Goal: Information Seeking & Learning: Check status

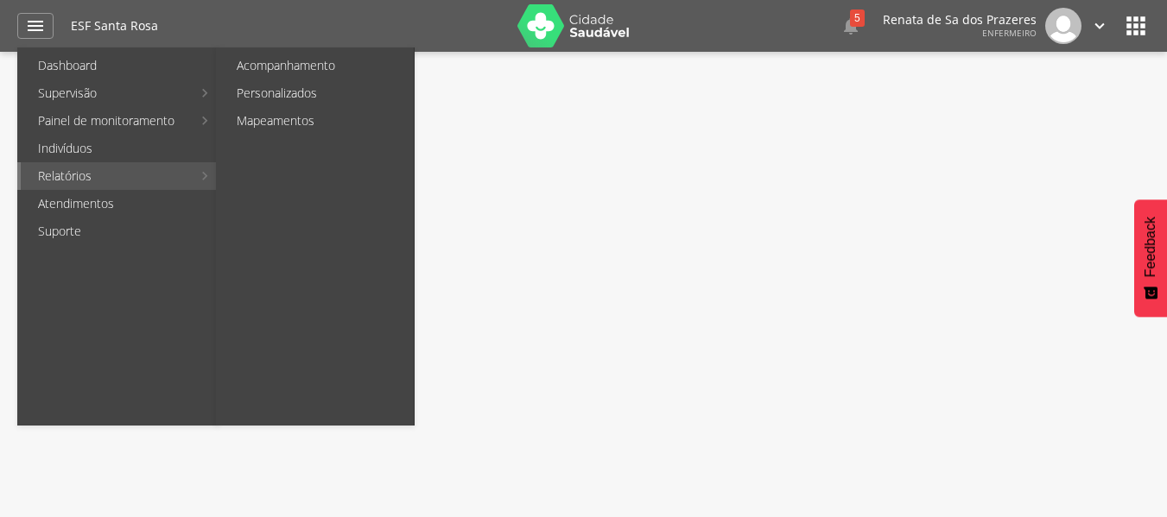
click at [96, 182] on link "Relatórios" at bounding box center [106, 176] width 171 height 28
click at [297, 63] on link "Acompanhamento" at bounding box center [316, 66] width 194 height 28
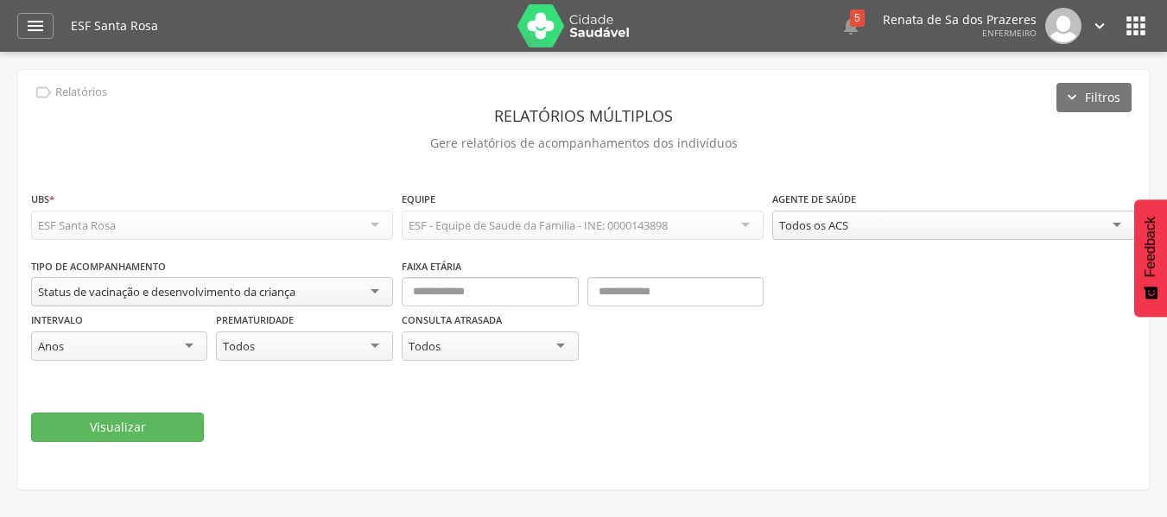
click at [856, 234] on div "Todos os ACS" at bounding box center [953, 225] width 362 height 29
click at [245, 298] on div "Status de vacinação e desenvolvimento da criança" at bounding box center [166, 292] width 257 height 16
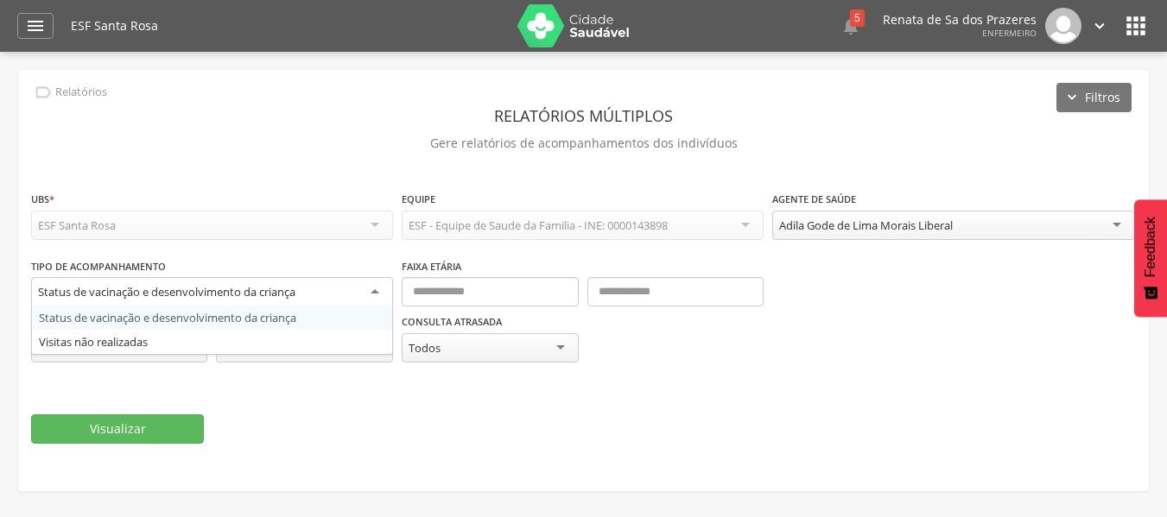
click at [97, 64] on div " Supervisão  Distritos  Ubs Coordenador: - Ingazeira / PE Intervalo de Tempo…" at bounding box center [583, 310] width 1167 height 517
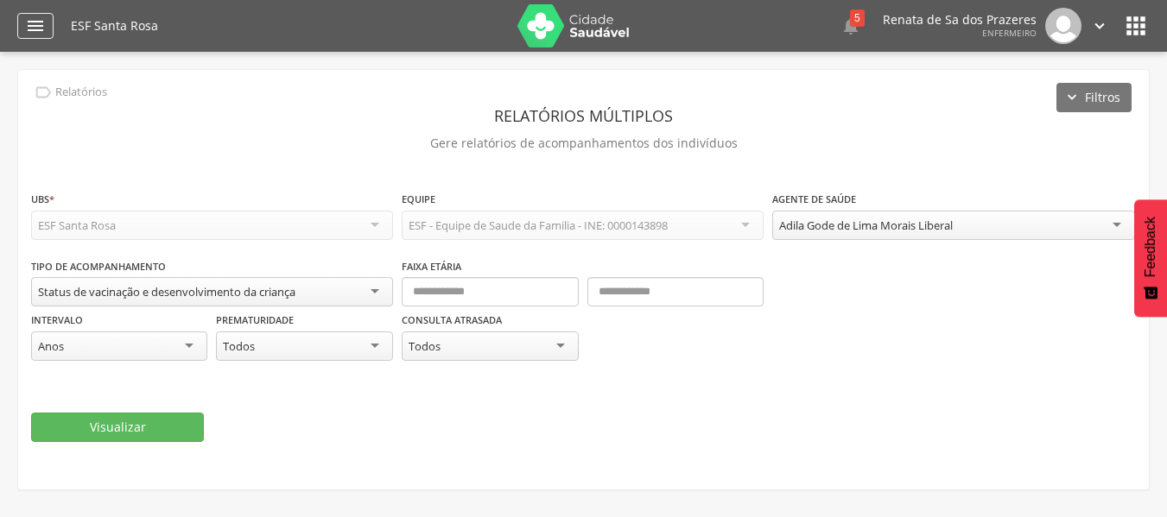
click at [36, 35] on icon "" at bounding box center [35, 26] width 21 height 21
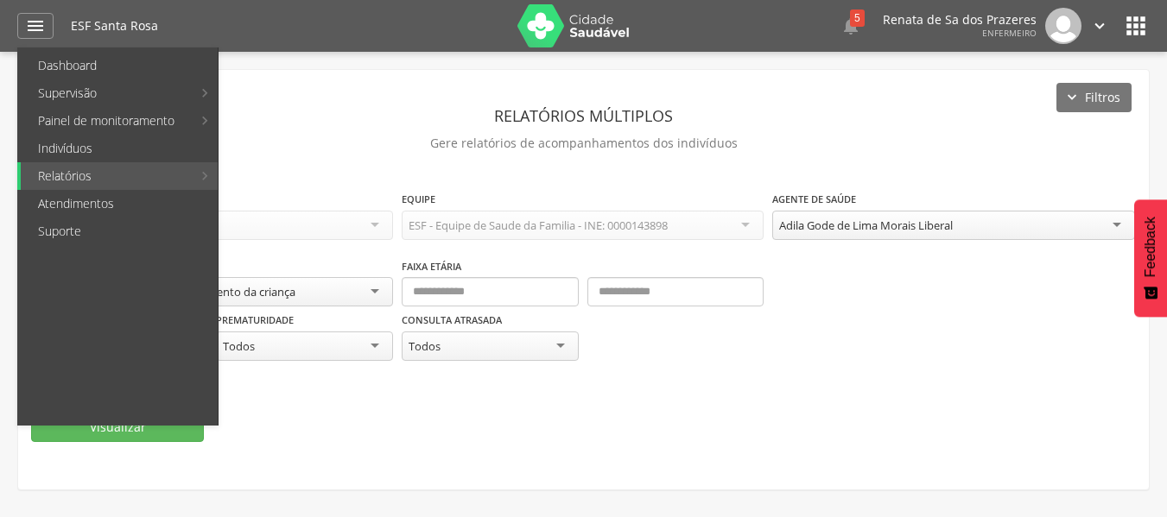
click at [508, 189] on div "**********" at bounding box center [583, 280] width 1130 height 420
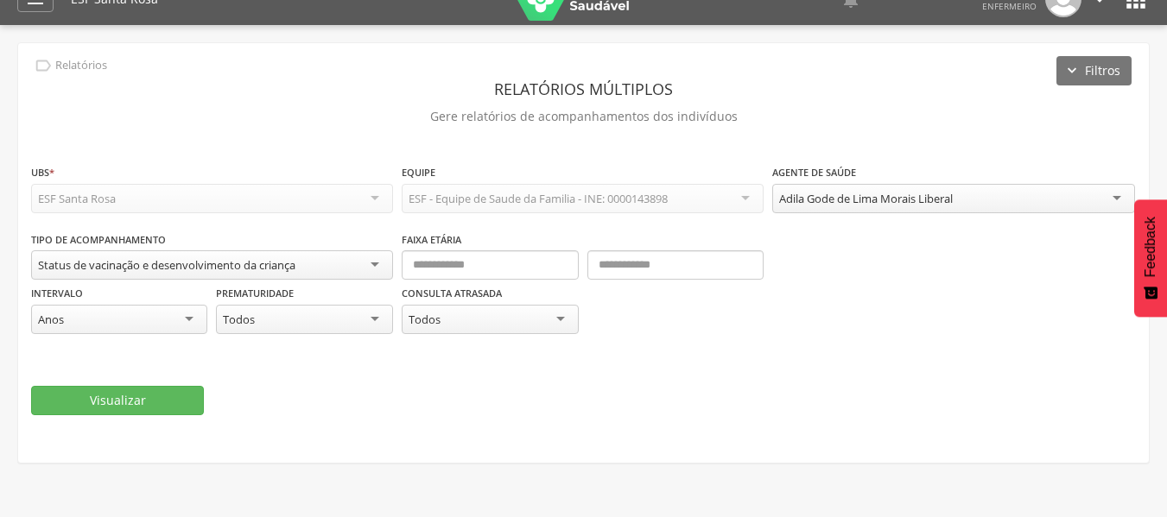
scroll to position [52, 0]
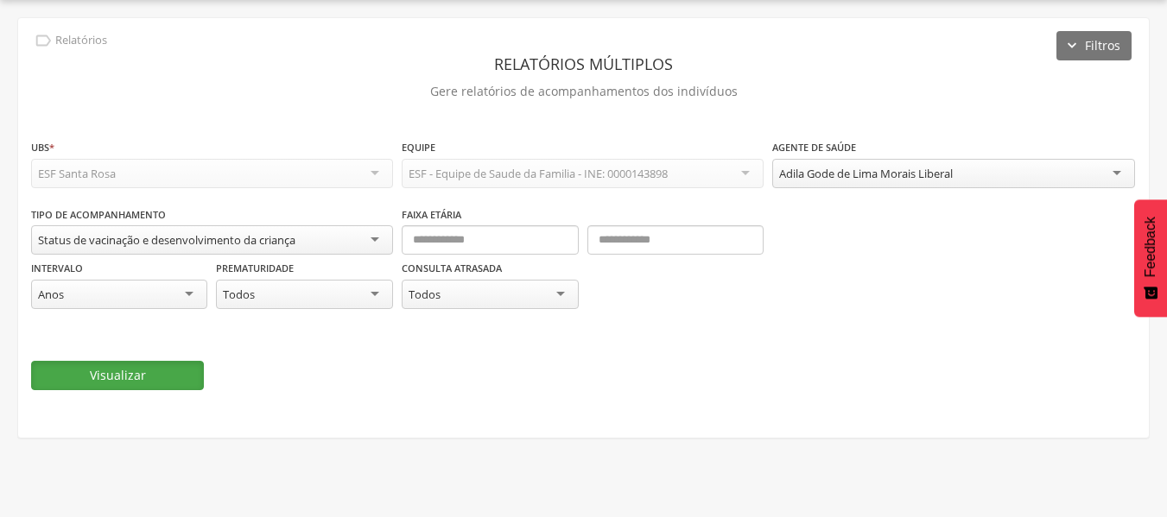
click at [129, 384] on button "Visualizar" at bounding box center [117, 375] width 173 height 29
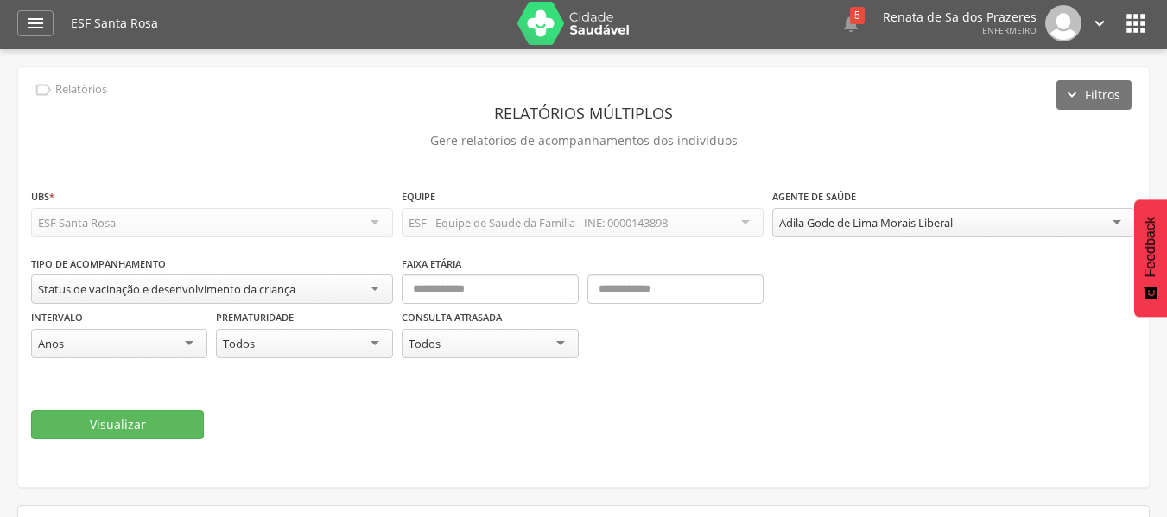
scroll to position [0, 0]
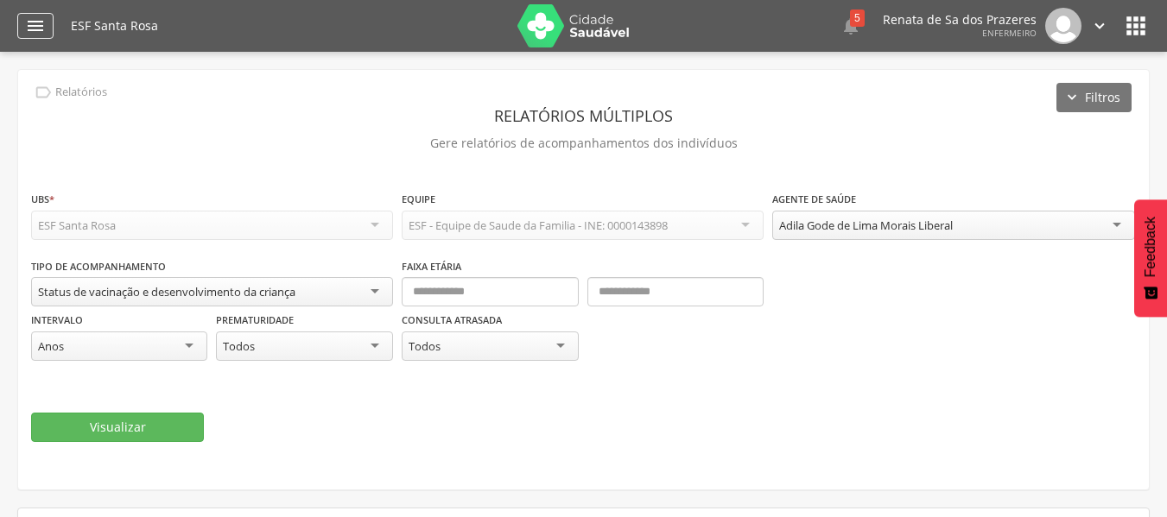
click at [29, 21] on icon "" at bounding box center [35, 26] width 21 height 21
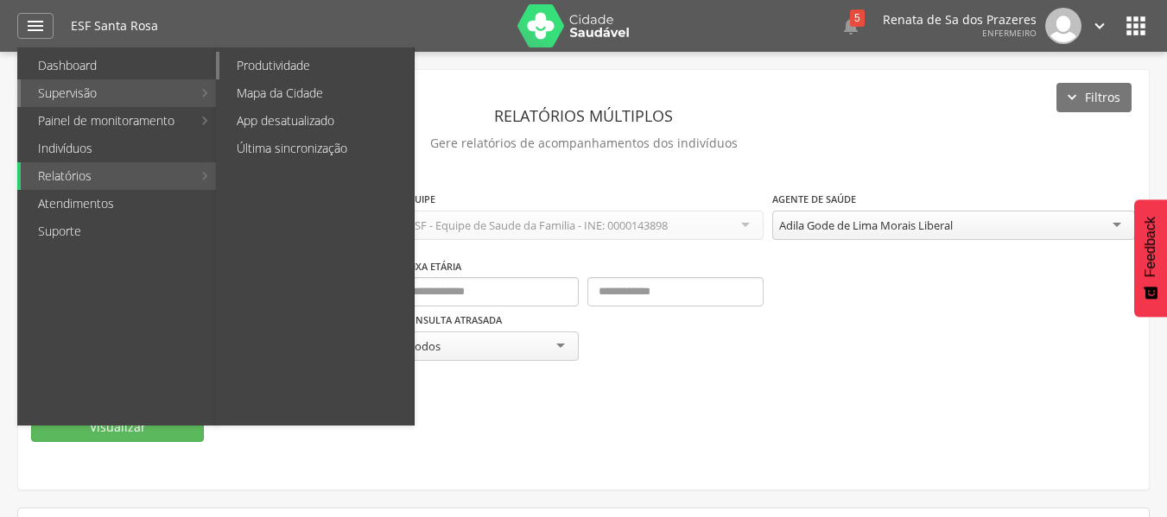
click at [282, 68] on link "Produtividade" at bounding box center [316, 66] width 194 height 28
type input "**********"
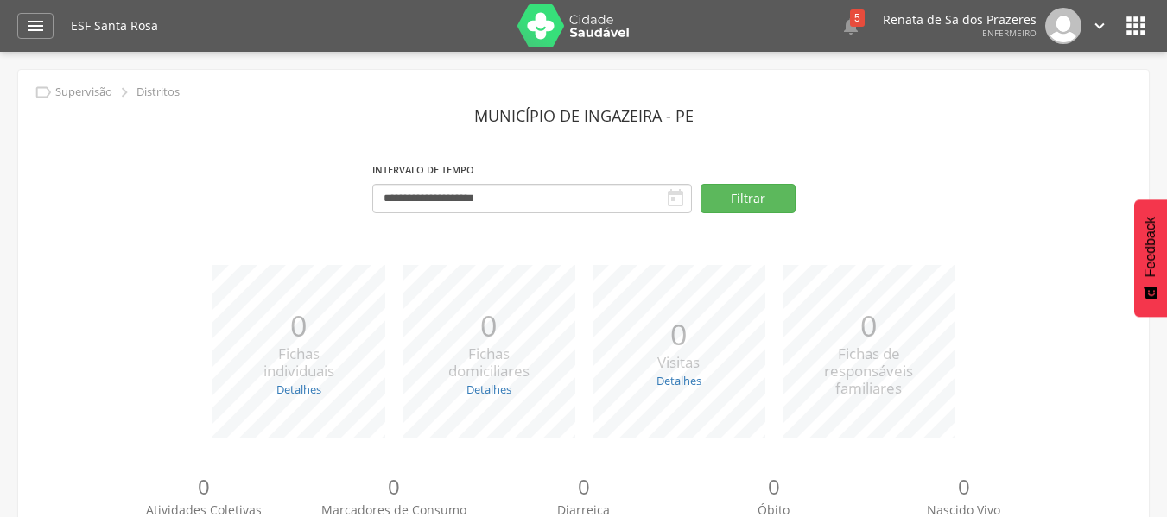
click at [1094, 29] on icon "" at bounding box center [1099, 25] width 19 height 19
click at [1164, 16] on header " Dashboard Supervisão Produtividade Mapa da Cidade App desatualizado Última si…" at bounding box center [583, 26] width 1167 height 52
click at [1144, 21] on icon "" at bounding box center [1136, 26] width 28 height 28
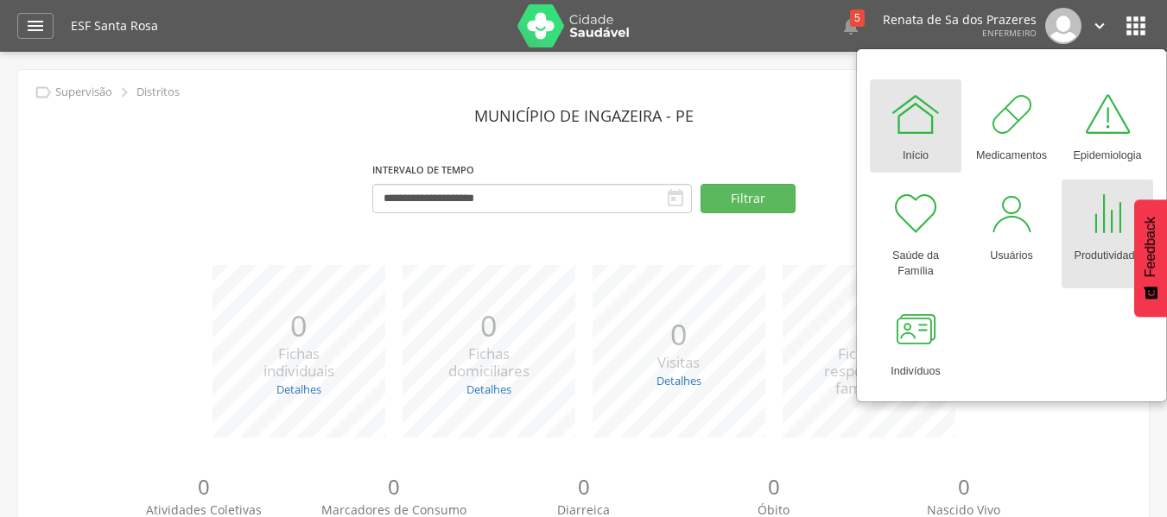
click at [1093, 256] on div "Produtividade" at bounding box center [1106, 252] width 66 height 24
